Goal: Navigation & Orientation: Find specific page/section

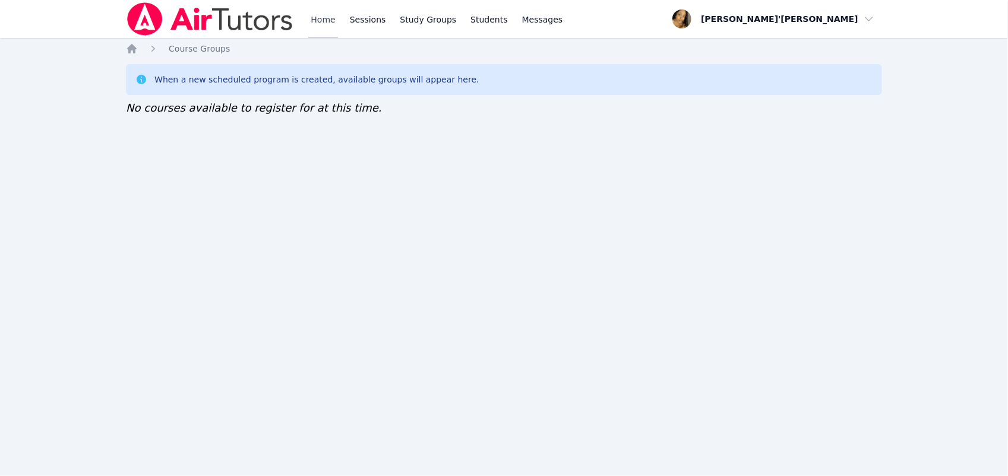
click at [313, 28] on link "Home" at bounding box center [322, 19] width 29 height 38
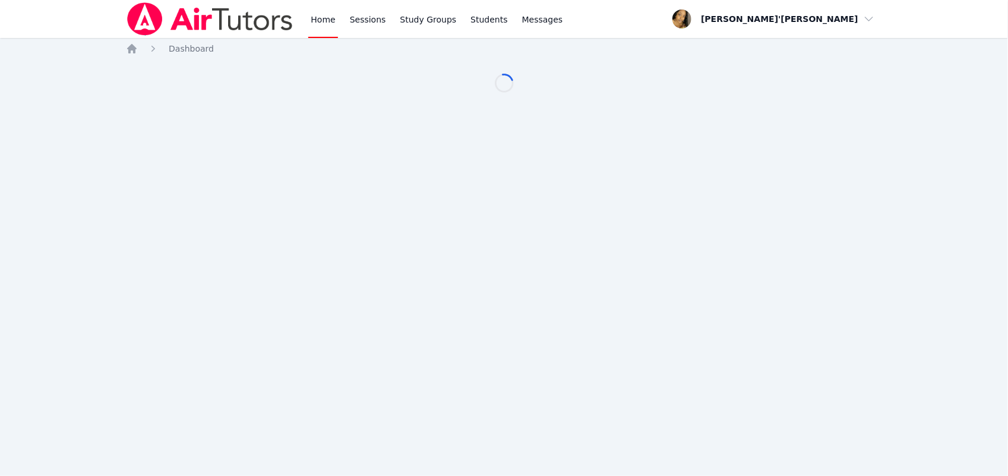
click at [313, 28] on link "Home" at bounding box center [322, 19] width 29 height 38
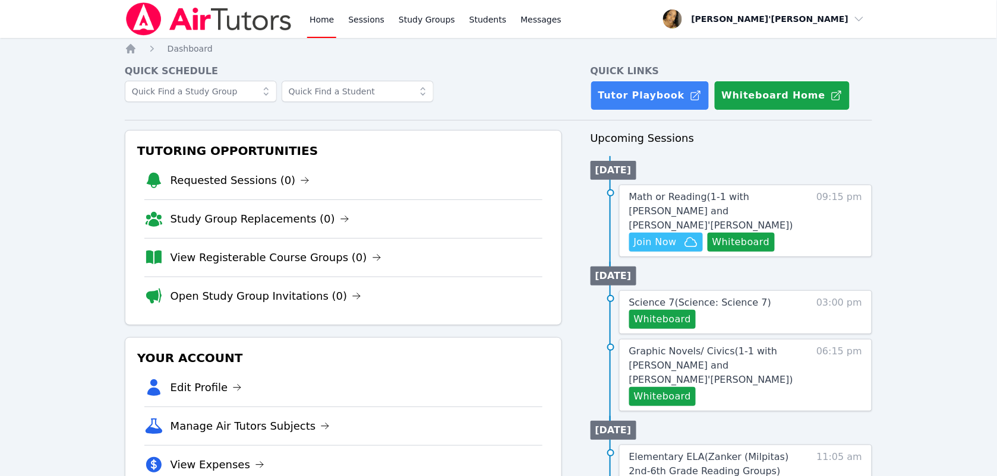
click at [59, 12] on nav "Home Sessions Study Groups Students Messages Open user menu Lee'Tayna Hostick O…" at bounding box center [498, 19] width 997 height 38
